Goal: Task Accomplishment & Management: Use online tool/utility

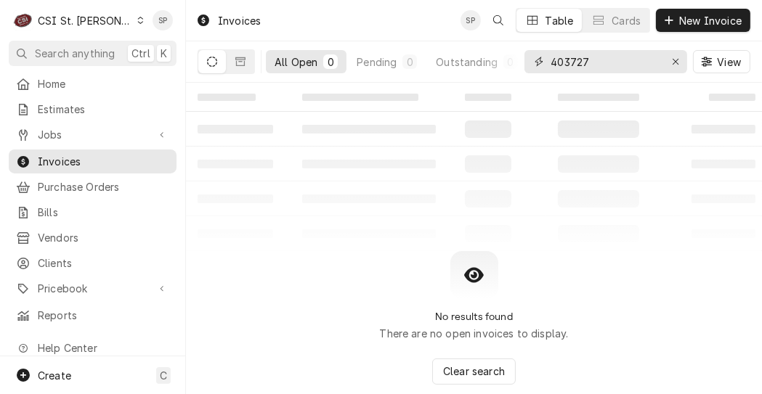
click at [598, 57] on input "403727" at bounding box center [604, 61] width 109 height 23
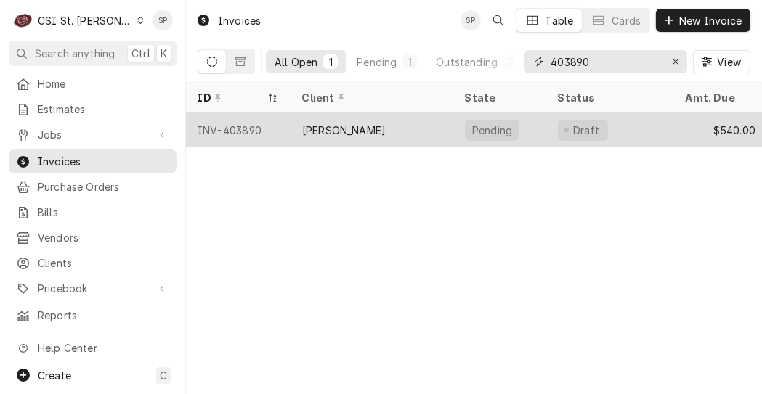
type input "403890"
click at [212, 128] on div "INV-403890" at bounding box center [238, 130] width 105 height 35
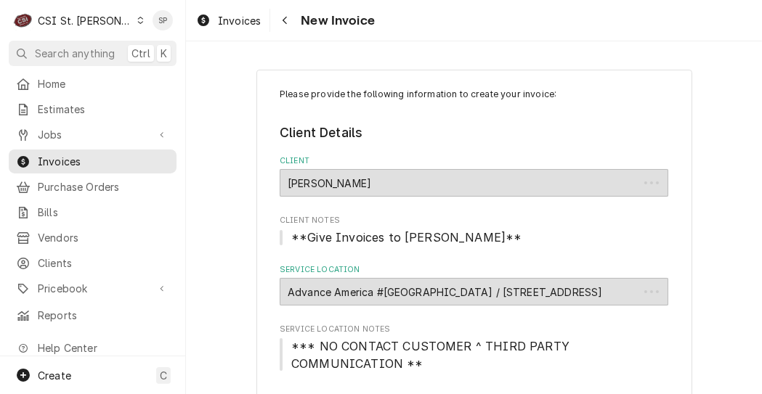
type textarea "x"
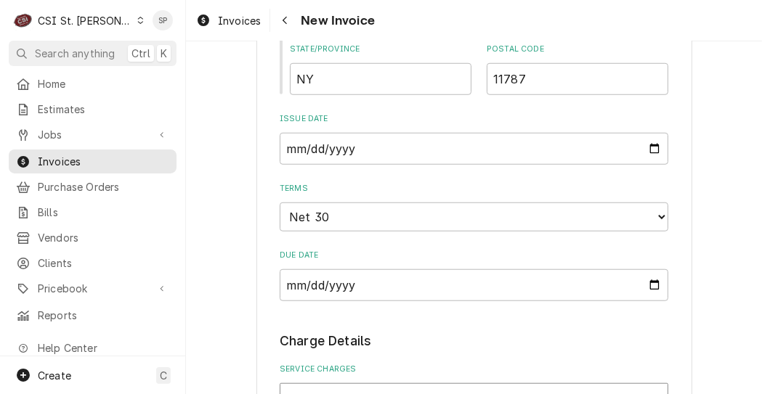
scroll to position [1101, 0]
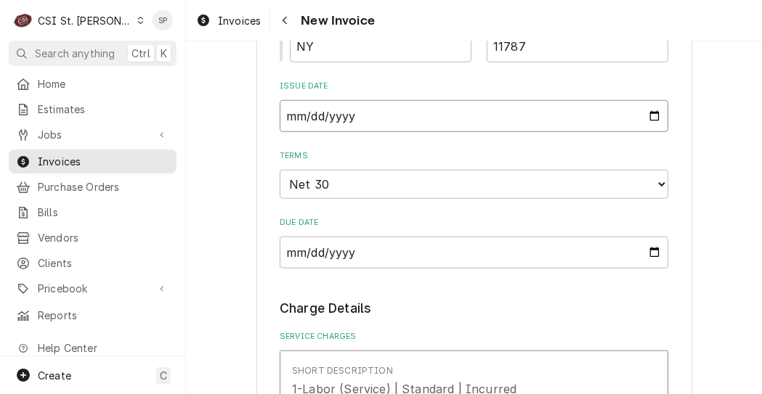
click at [648, 119] on input "[DATE]" at bounding box center [474, 116] width 388 height 32
type input "[DATE]"
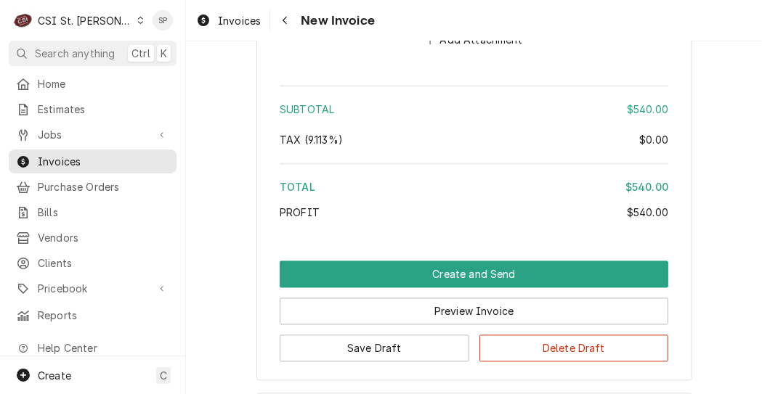
scroll to position [2650, 0]
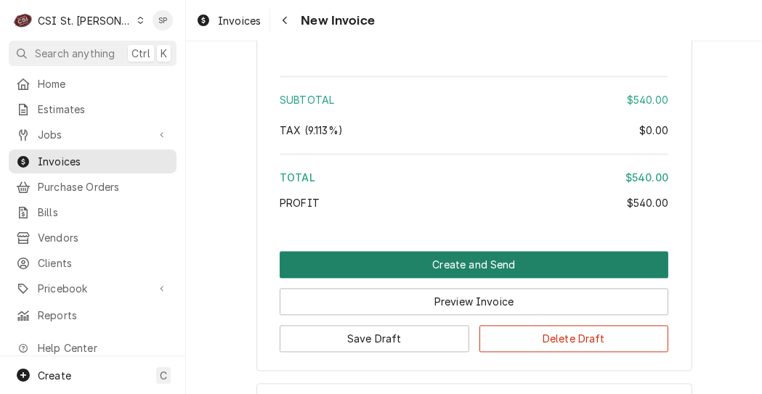
click at [505, 271] on button "Create and Send" at bounding box center [474, 264] width 388 height 27
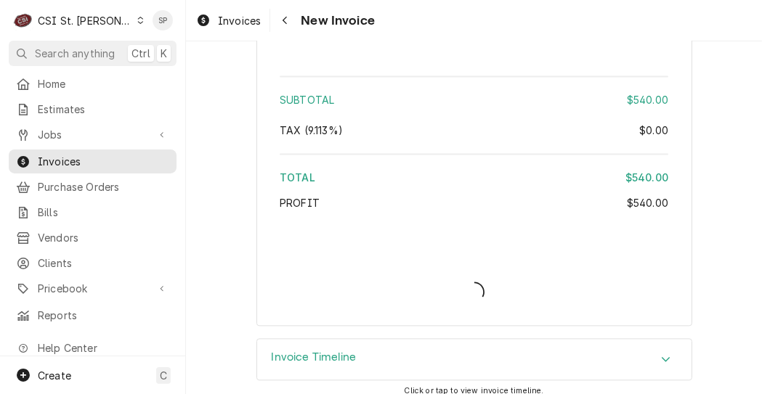
type textarea "x"
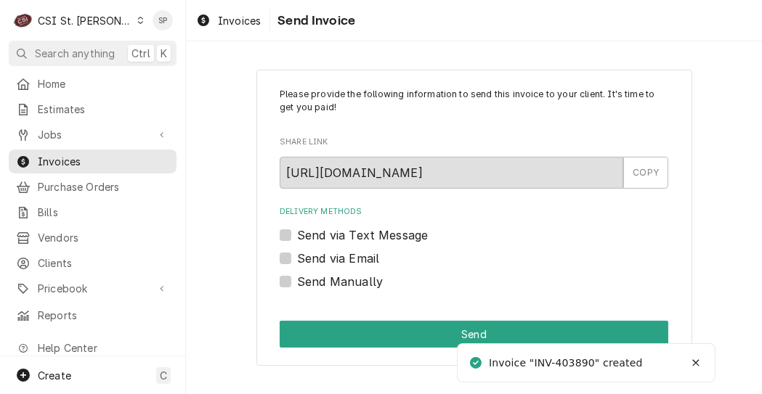
click at [303, 256] on label "Send via Email" at bounding box center [338, 258] width 82 height 17
click at [303, 256] on input "Send via Email" at bounding box center [491, 266] width 388 height 32
checkbox input "true"
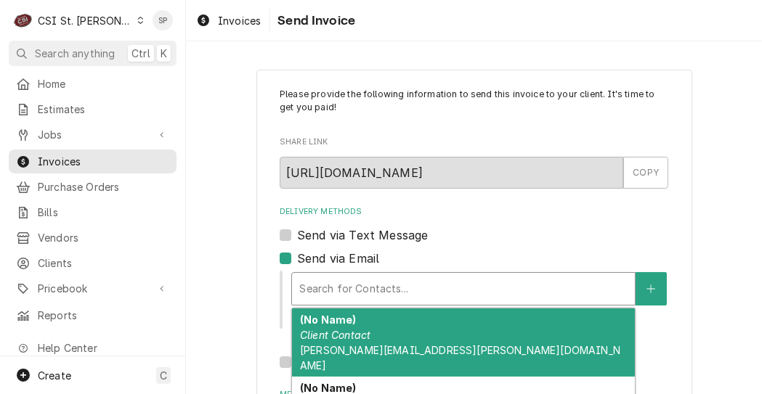
click at [311, 282] on div "Delivery Methods" at bounding box center [463, 289] width 328 height 26
click at [332, 346] on span "vicky.stuesse@csi1.com" at bounding box center [460, 358] width 320 height 28
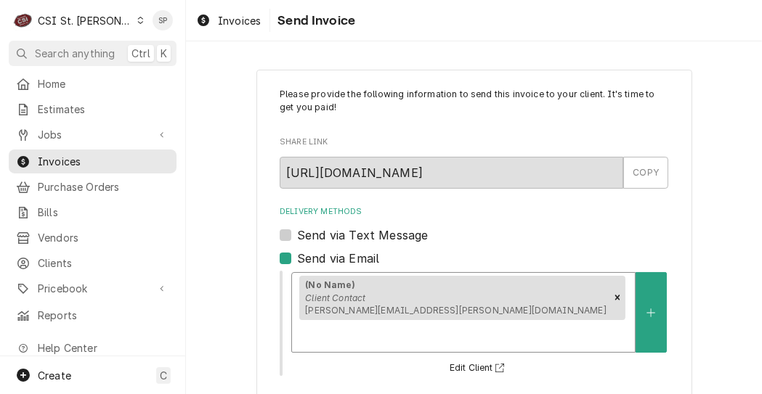
scroll to position [239, 0]
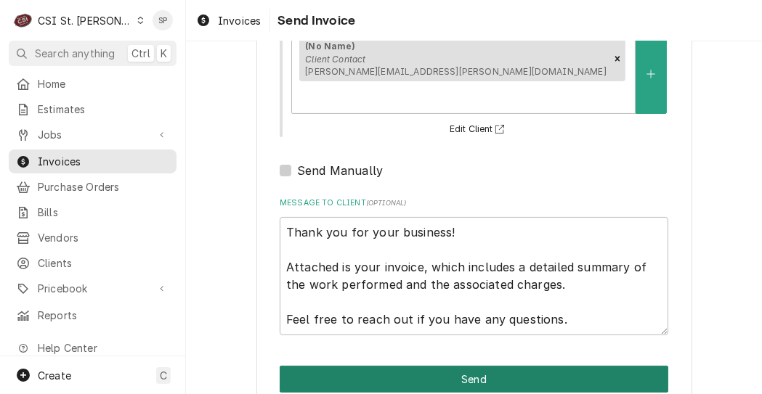
click at [422, 366] on button "Send" at bounding box center [474, 379] width 388 height 27
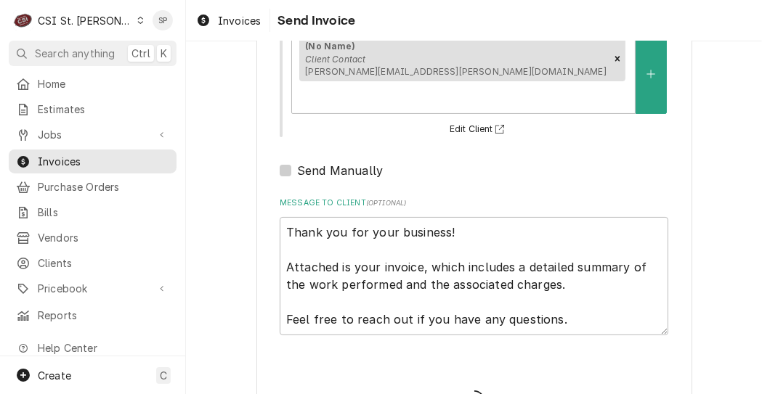
type textarea "x"
